Goal: Task Accomplishment & Management: Complete application form

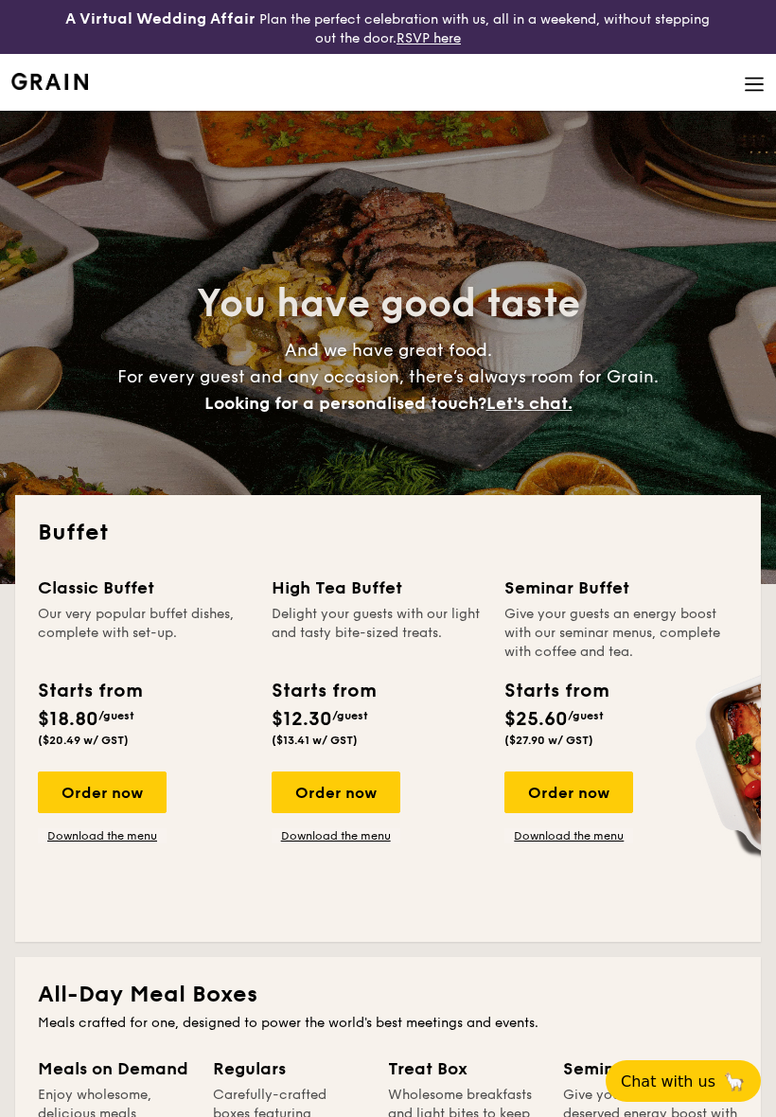
select select
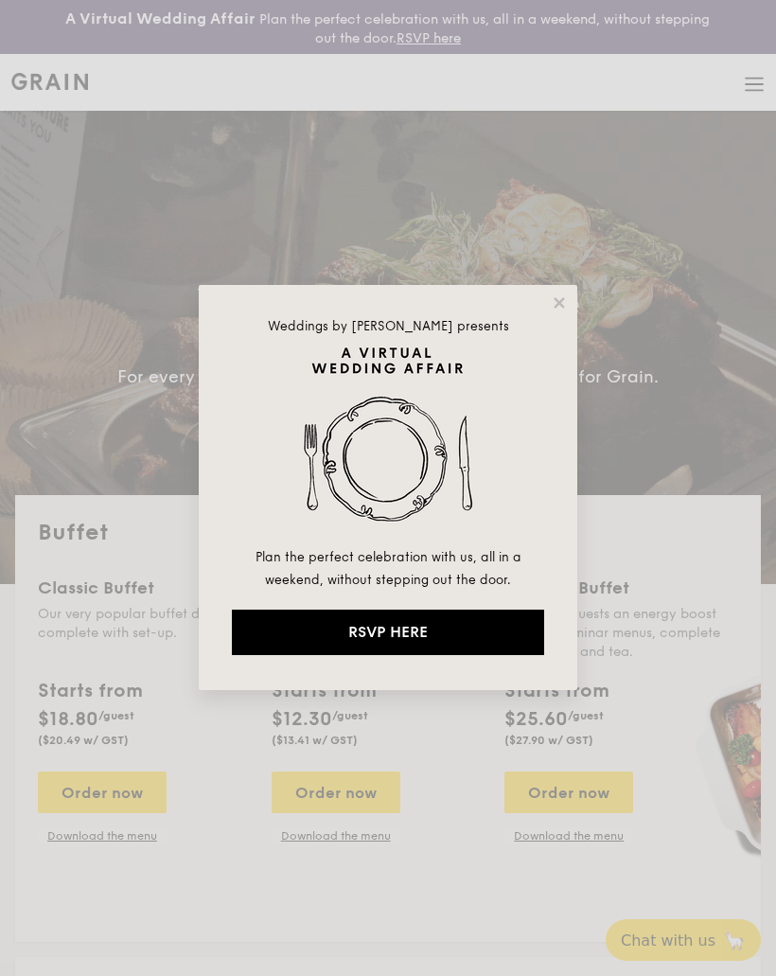
click at [547, 307] on div "Weddings by [PERSON_NAME] presents Plan the perfect celebration with us, all in…" at bounding box center [388, 487] width 379 height 405
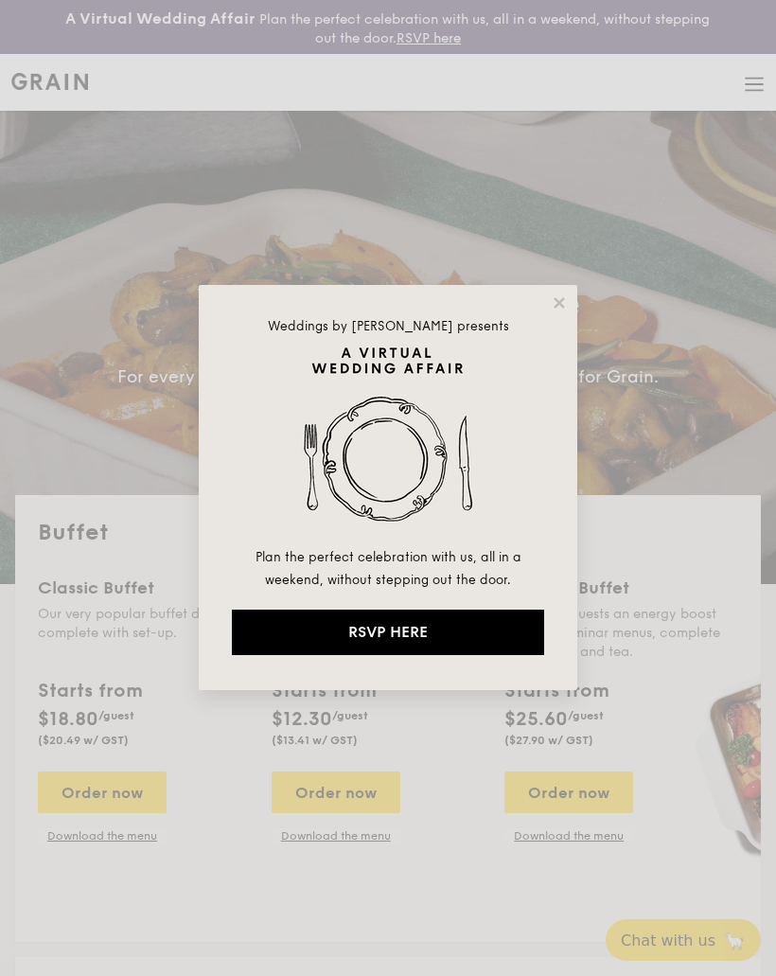
click at [552, 310] on icon at bounding box center [559, 302] width 17 height 17
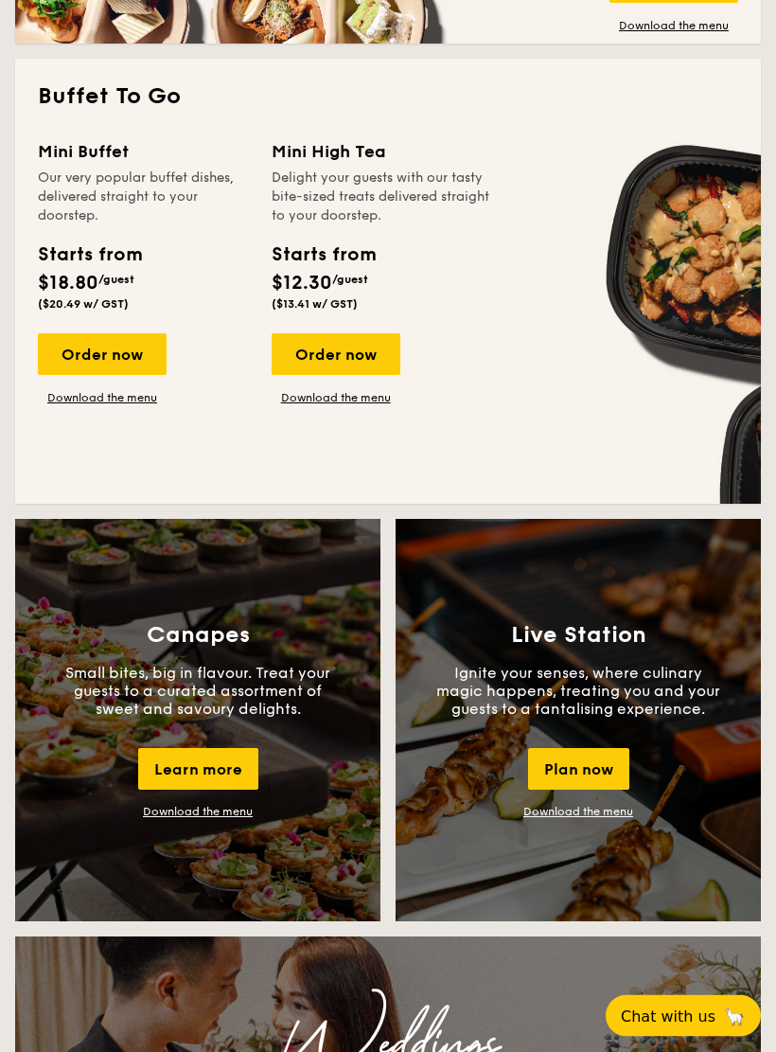
scroll to position [1632, 0]
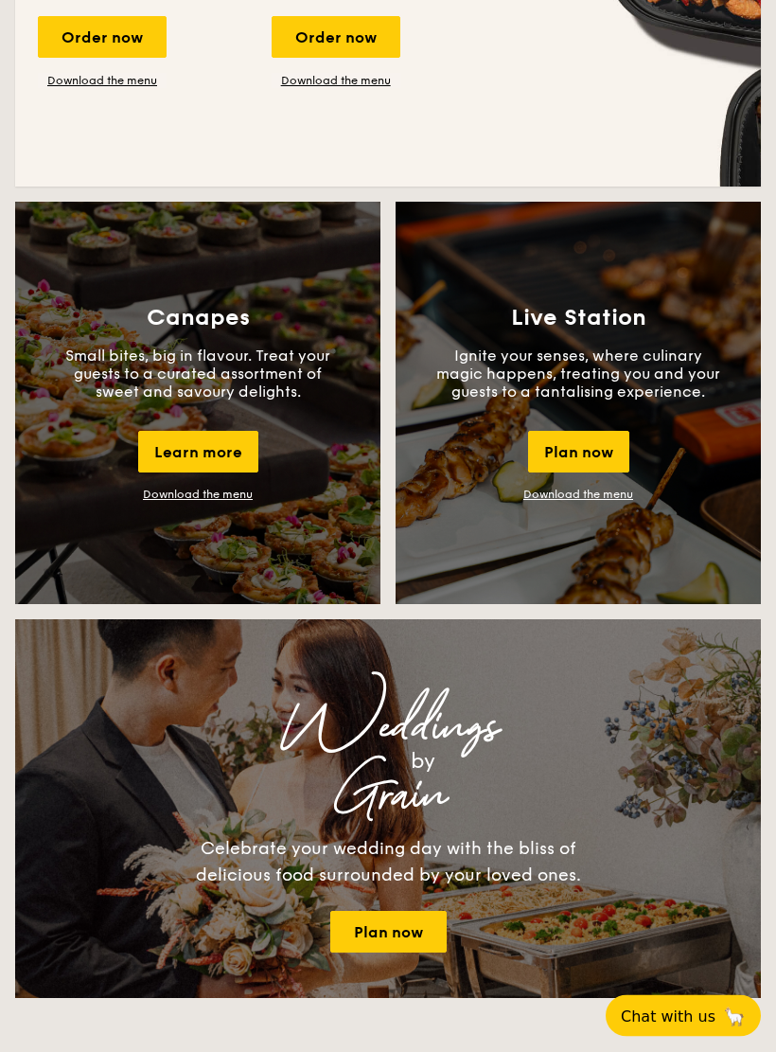
click at [220, 452] on div "Learn more" at bounding box center [198, 453] width 120 height 42
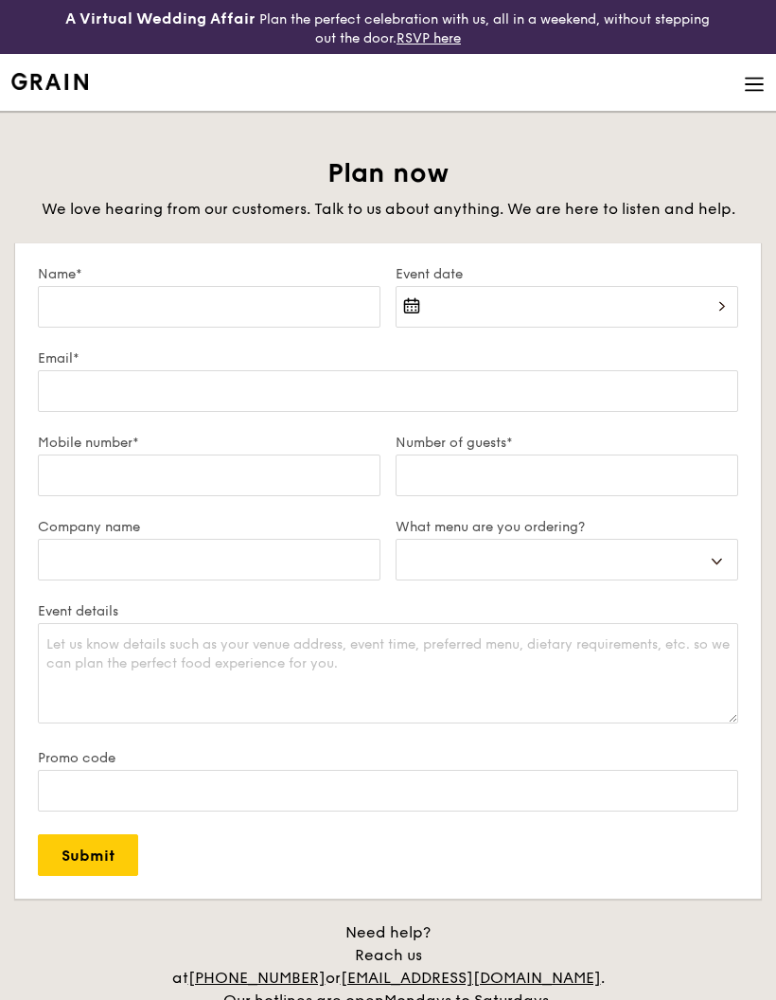
select select
click at [587, 300] on div at bounding box center [567, 318] width 343 height 64
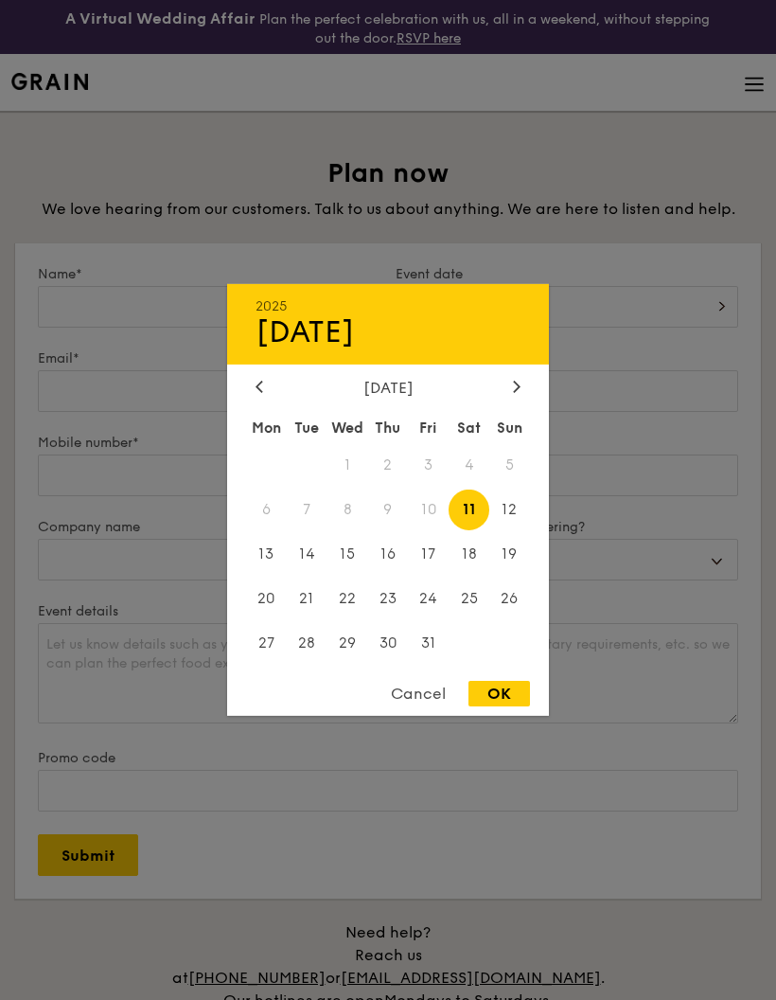
click at [524, 369] on div "2025 Oct 11 October 2025 Mon Tue Wed Thu Fri Sat Sun 1 2 3 4 5 6 7 8 9 10 11 12…" at bounding box center [388, 500] width 322 height 432
click at [510, 387] on div at bounding box center [516, 388] width 17 height 18
click at [435, 552] on span "14" at bounding box center [428, 554] width 41 height 41
click at [467, 553] on span "15" at bounding box center [469, 554] width 41 height 41
click at [495, 691] on div "OK" at bounding box center [500, 694] width 62 height 26
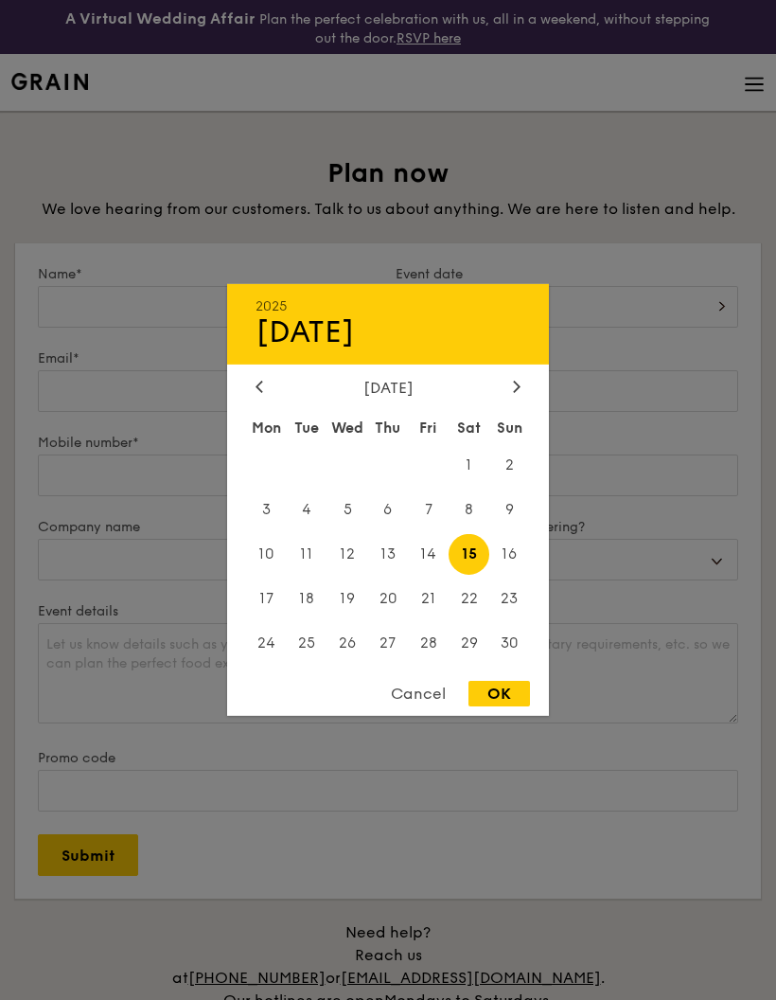
type input "Nov 15, 2025"
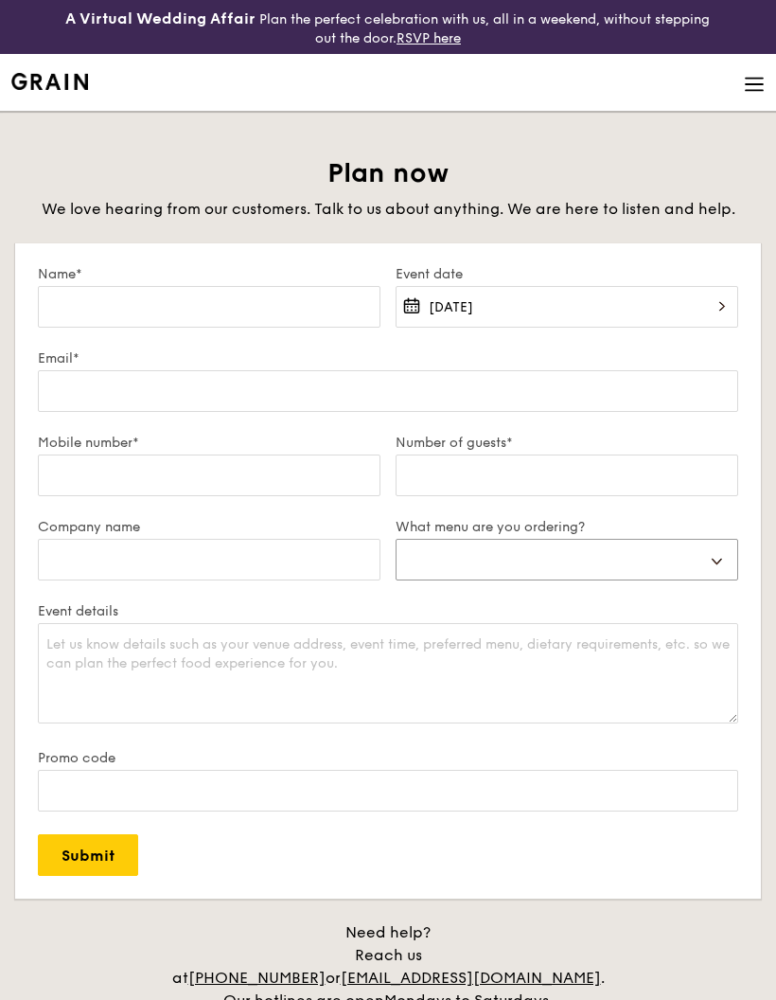
click at [674, 561] on select "Buffet Mini Buffet High Tea Canapés Meal Boxes Wedding" at bounding box center [567, 560] width 343 height 42
select select "canapes"
click at [677, 487] on input "Number of guests*" at bounding box center [567, 475] width 343 height 42
type input "E"
